Goal: Task Accomplishment & Management: Manage account settings

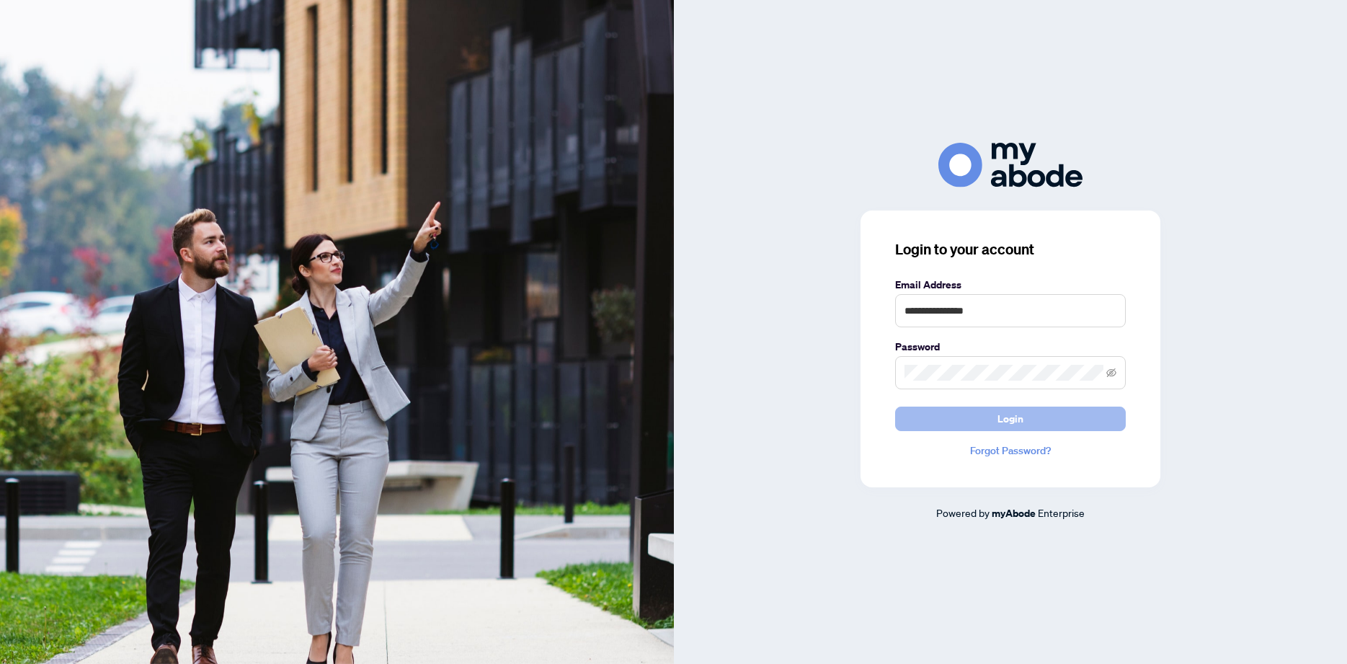
click at [1008, 419] on span "Login" at bounding box center [1011, 418] width 26 height 23
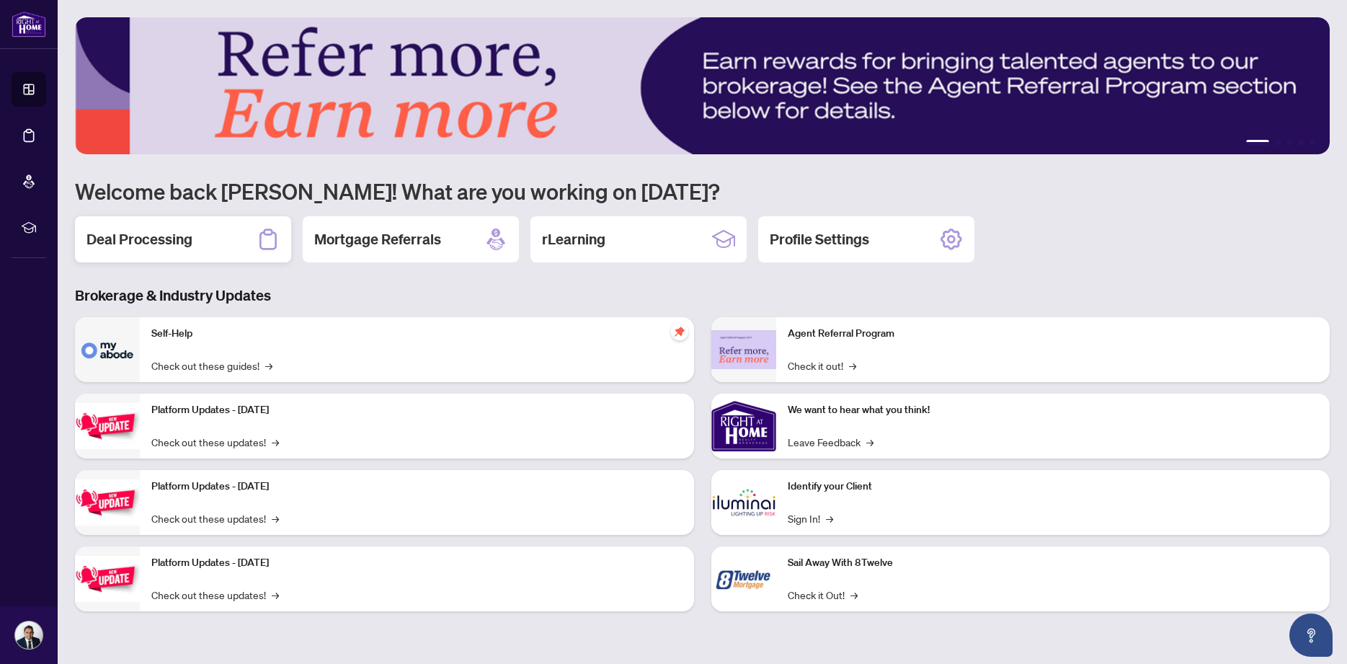
click at [140, 243] on h2 "Deal Processing" at bounding box center [139, 239] width 106 height 20
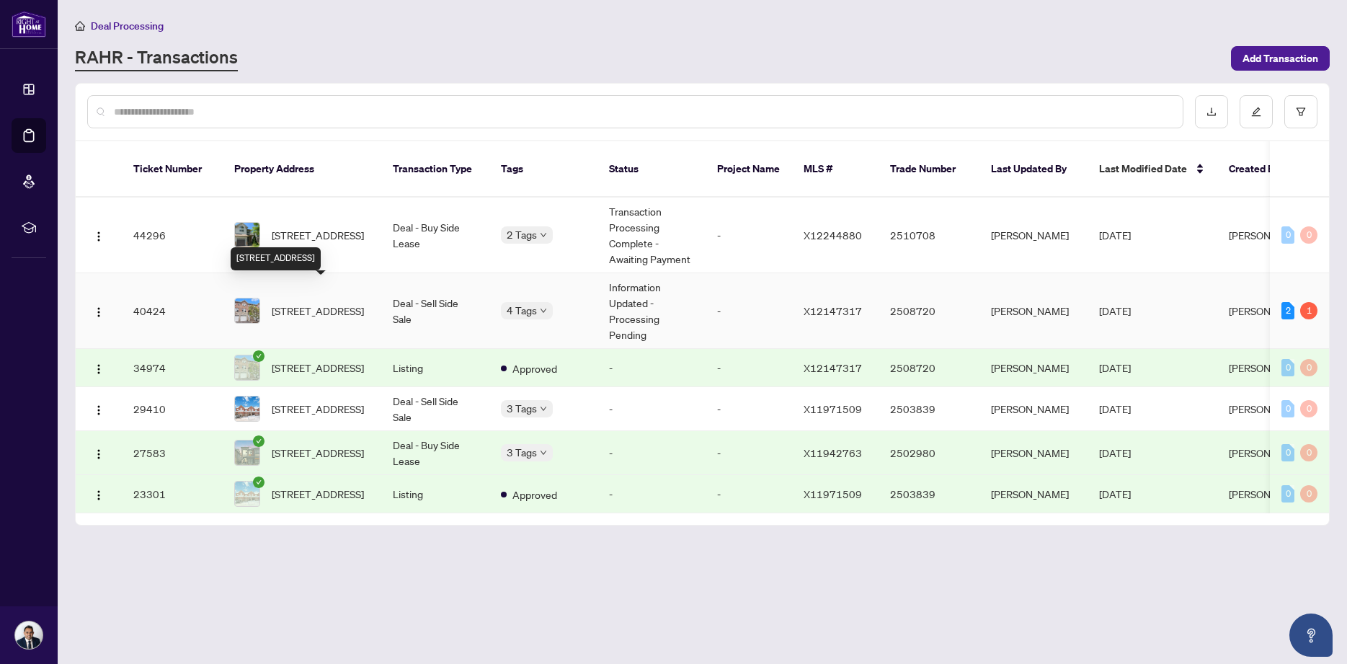
click at [330, 303] on span "[STREET_ADDRESS]" at bounding box center [318, 311] width 92 height 16
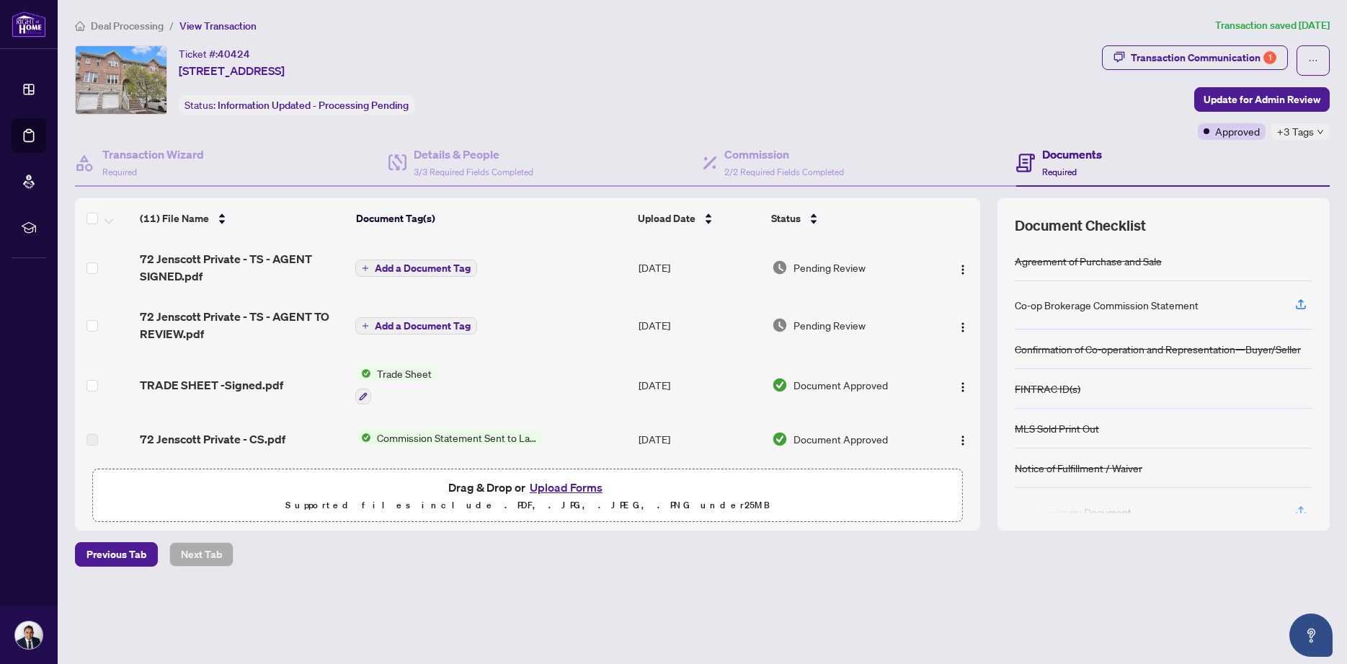
click at [1073, 161] on h4 "Documents" at bounding box center [1072, 154] width 60 height 17
click at [1165, 61] on div "Transaction Communication 1" at bounding box center [1204, 57] width 146 height 23
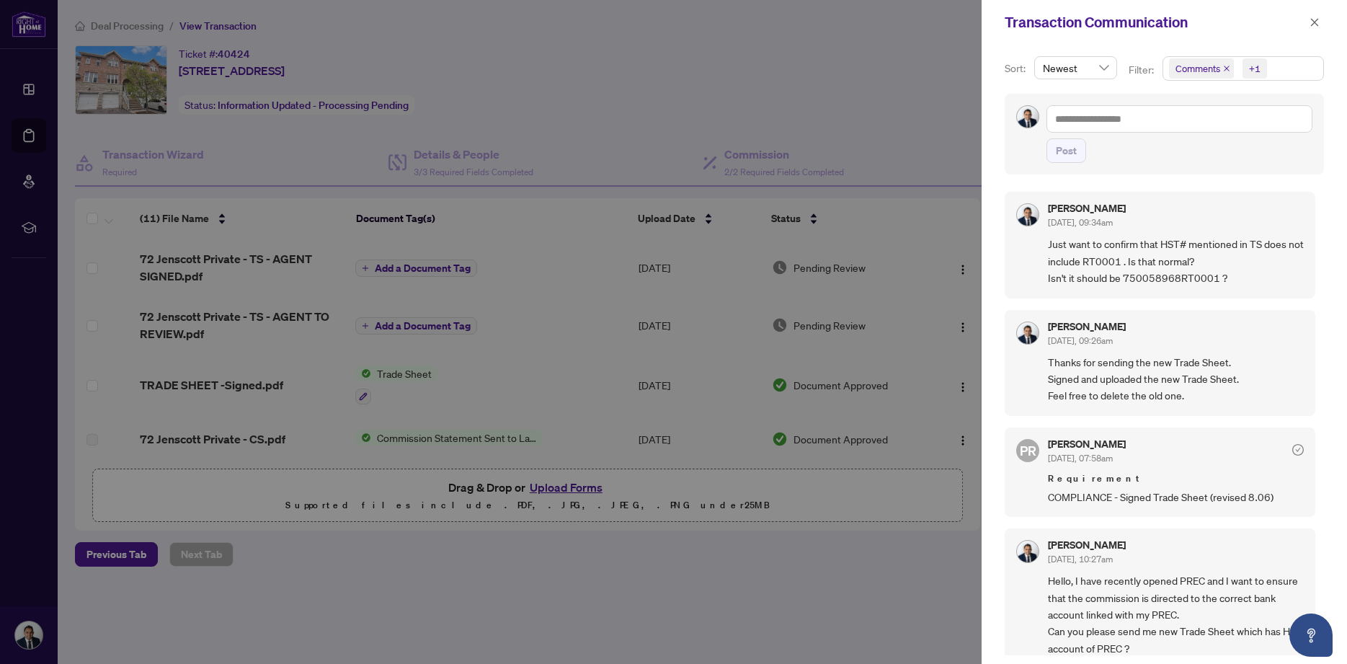
click at [1289, 72] on span "Comments +1" at bounding box center [1243, 68] width 160 height 23
click at [1194, 170] on span "Activity History" at bounding box center [1225, 168] width 68 height 13
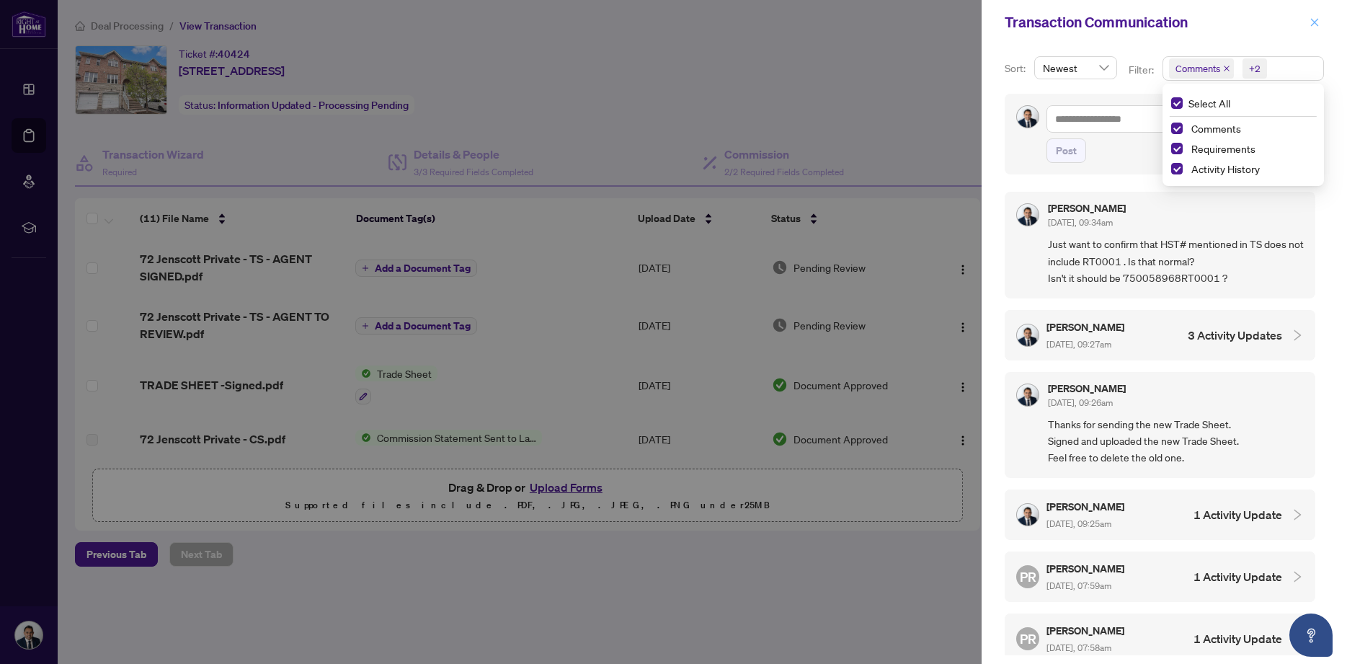
click at [1313, 23] on icon "close" at bounding box center [1315, 22] width 8 height 8
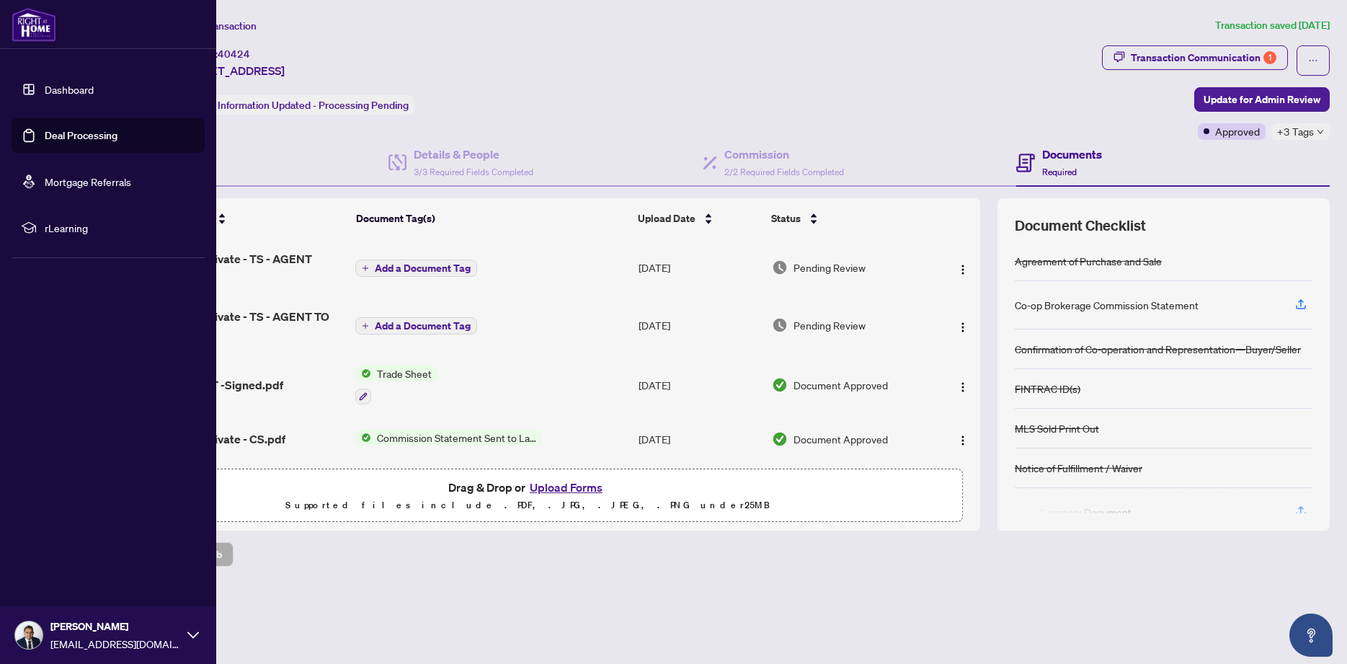
click at [45, 92] on link "Dashboard" at bounding box center [69, 89] width 49 height 13
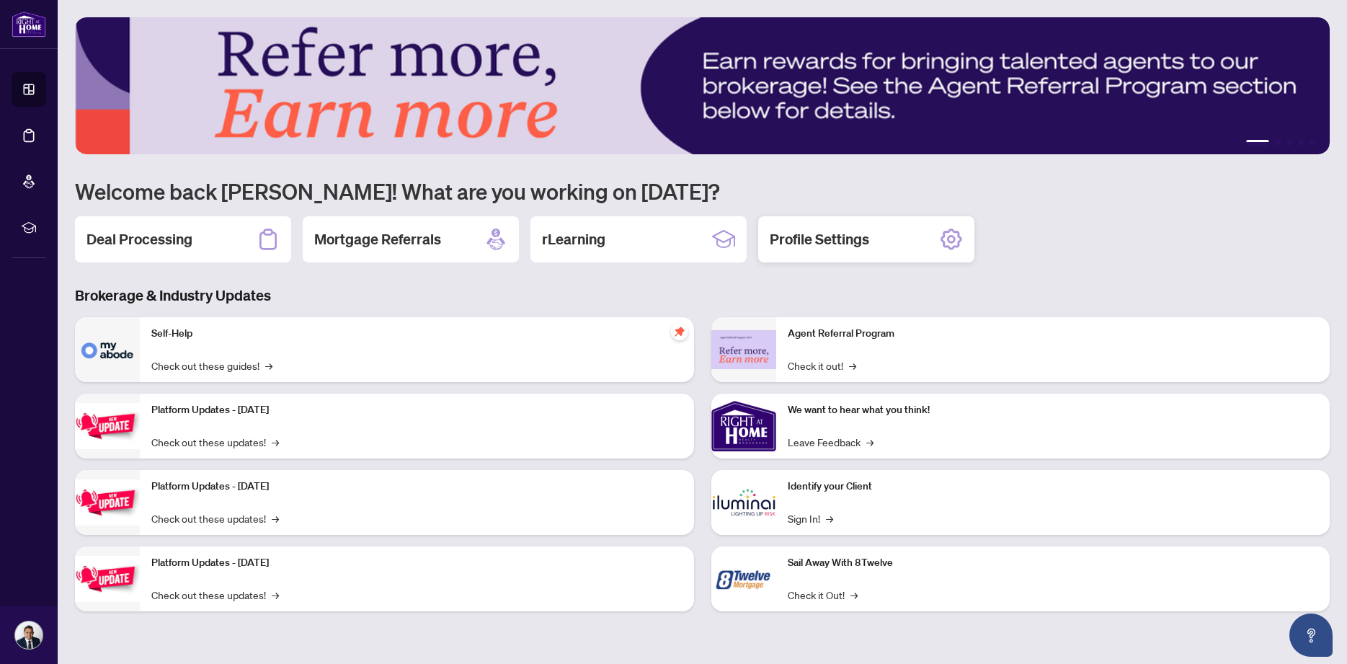
click at [825, 230] on h2 "Profile Settings" at bounding box center [819, 239] width 99 height 20
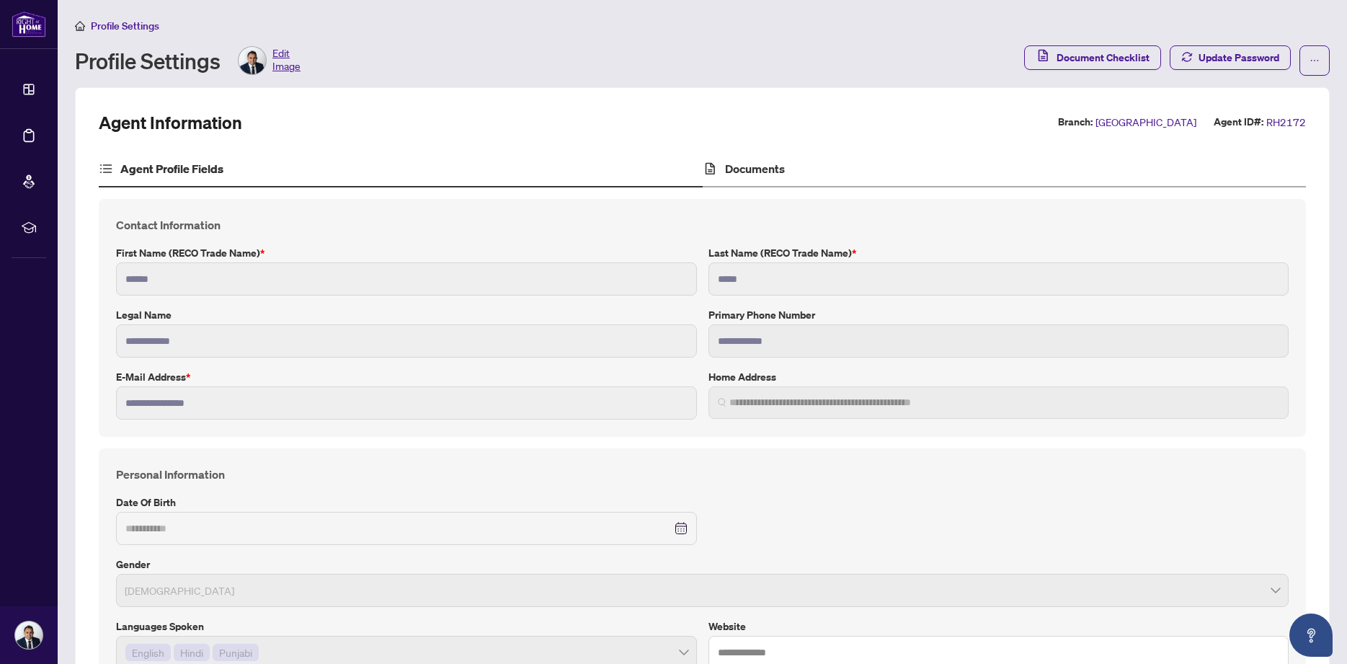
type textarea "**********"
click at [804, 165] on div "Documents" at bounding box center [1005, 169] width 604 height 36
